Goal: Book appointment/travel/reservation

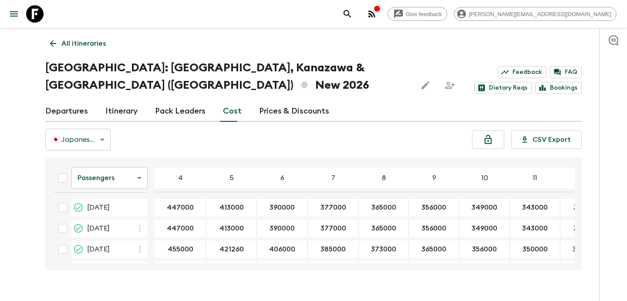
click at [89, 48] on p "All itineraries" at bounding box center [83, 43] width 44 height 10
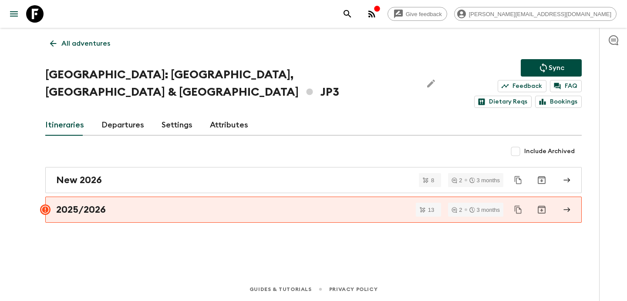
click at [89, 48] on p "All adventures" at bounding box center [85, 43] width 49 height 10
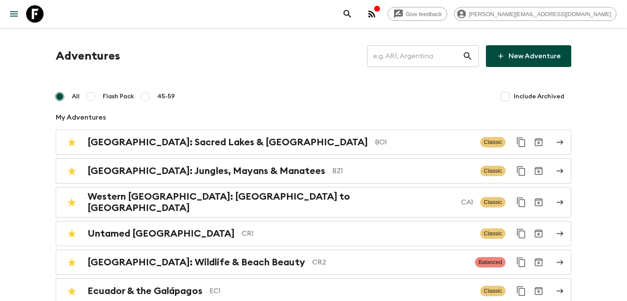
click at [420, 61] on input "text" at bounding box center [414, 56] width 95 height 24
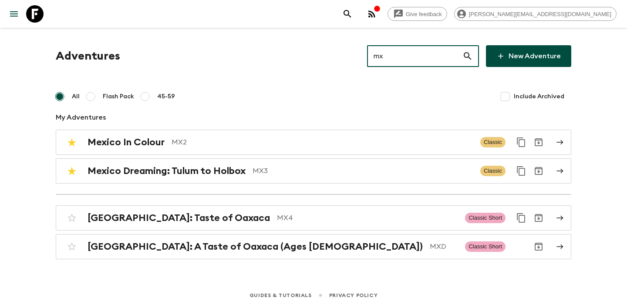
type input "mx2"
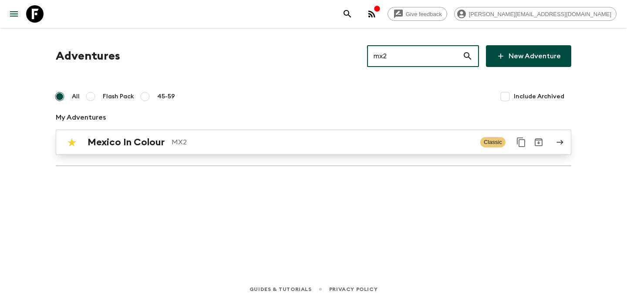
click at [413, 138] on p "MX2" at bounding box center [323, 142] width 302 height 10
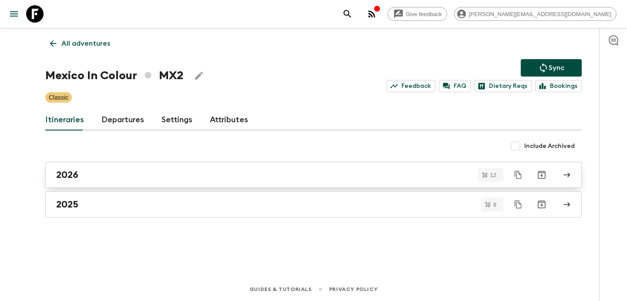
click at [403, 176] on div "2026" at bounding box center [305, 174] width 498 height 11
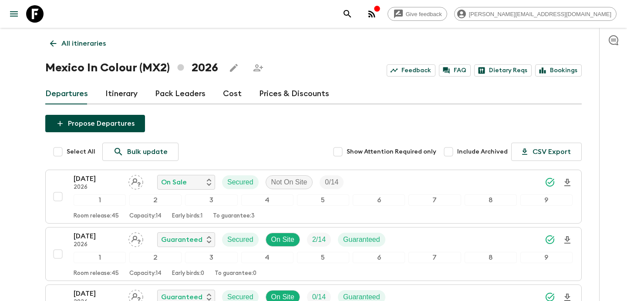
click at [79, 46] on p "All itineraries" at bounding box center [83, 43] width 44 height 10
